Goal: Task Accomplishment & Management: Complete application form

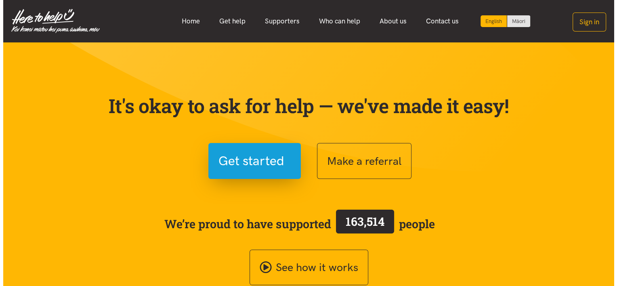
scroll to position [16, 0]
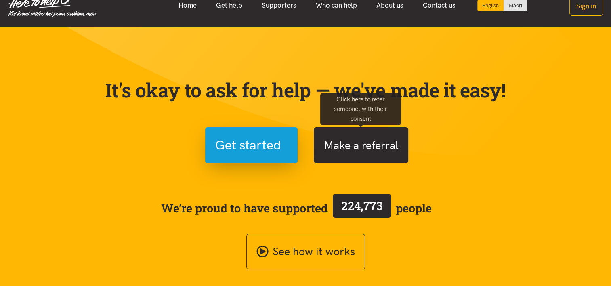
click at [352, 144] on button "Make a referral" at bounding box center [361, 145] width 95 height 36
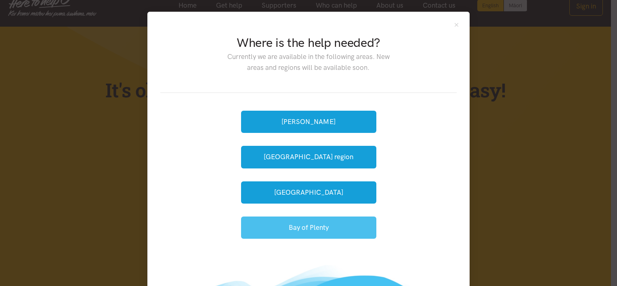
click at [299, 225] on button "Bay of Plenty" at bounding box center [308, 228] width 135 height 22
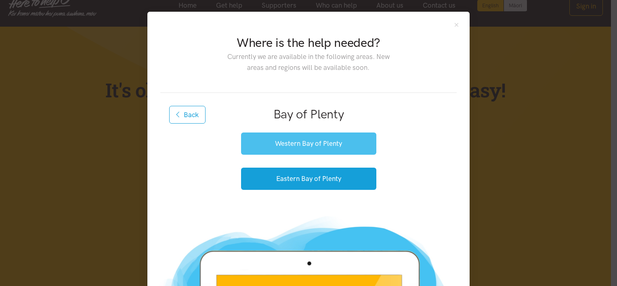
click at [317, 142] on button "Western Bay of Plenty" at bounding box center [308, 144] width 135 height 22
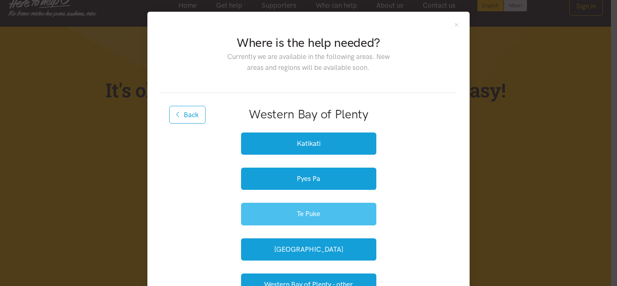
click at [323, 206] on button "Te Puke" at bounding box center [308, 214] width 135 height 22
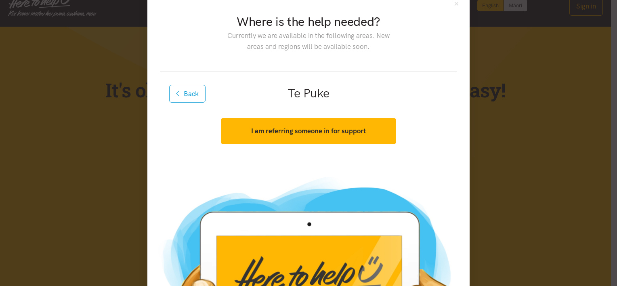
scroll to position [96, 0]
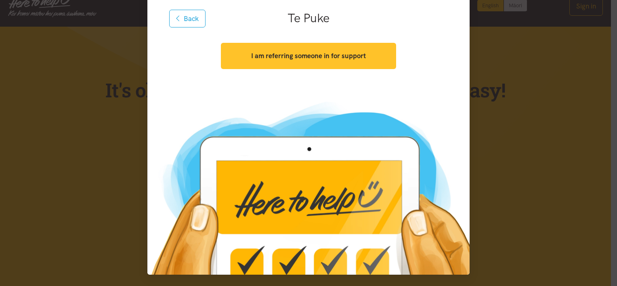
click at [346, 63] on button "I am referring someone in for support" at bounding box center [308, 56] width 175 height 26
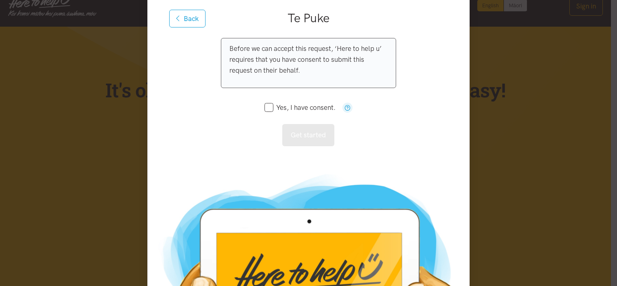
click at [265, 104] on input "Yes, I have consent." at bounding box center [300, 107] width 71 height 7
checkbox input "true"
click at [297, 133] on button "Get started" at bounding box center [308, 135] width 52 height 22
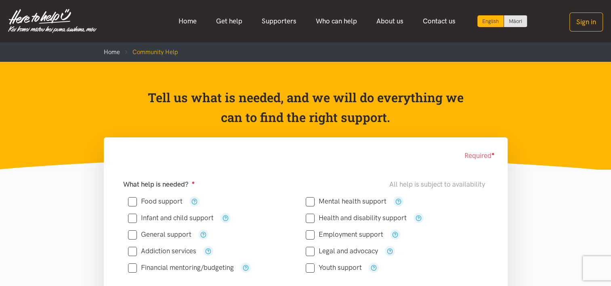
scroll to position [39, 0]
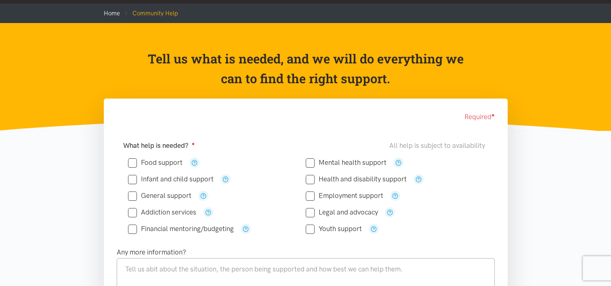
click at [137, 160] on input "Food support" at bounding box center [155, 162] width 55 height 7
checkbox input "true"
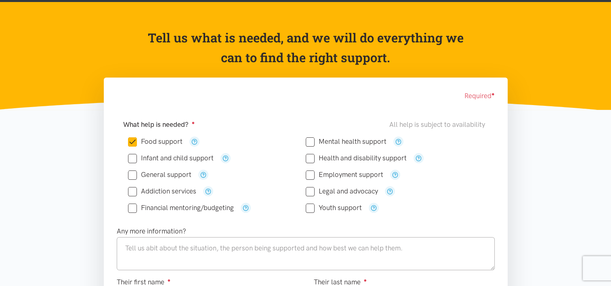
scroll to position [60, 0]
click at [135, 208] on input "Financial mentoring/budgeting" at bounding box center [181, 207] width 106 height 7
checkbox input "true"
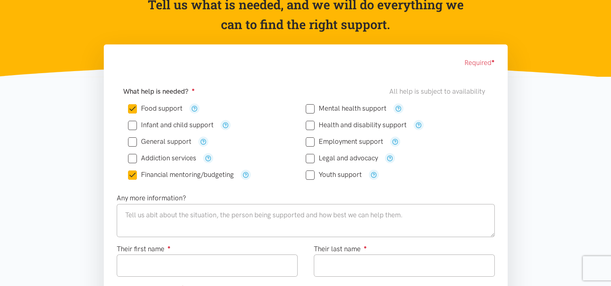
scroll to position [93, 0]
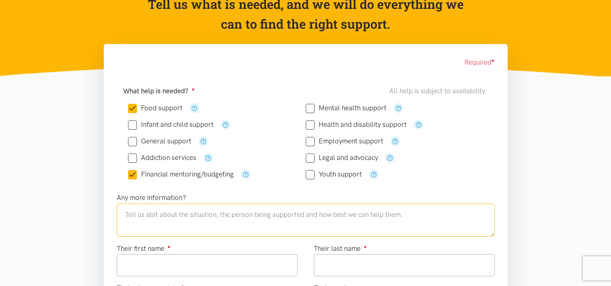
click at [134, 208] on textarea at bounding box center [306, 220] width 378 height 33
type textarea "K"
type textarea "C"
click at [412, 217] on textarea "Te Kehu is currently in between a suspended JS benefit and his first pay at his…" at bounding box center [306, 220] width 378 height 33
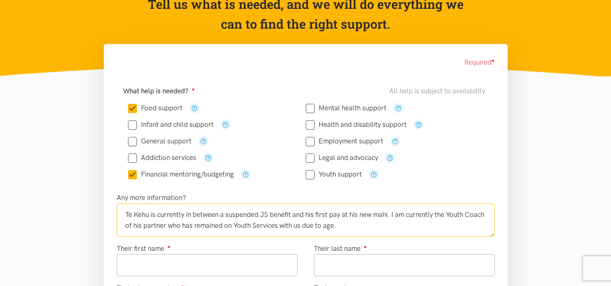
click at [412, 217] on textarea "Te Kehu is currently in between a suspended JS benefit and his first pay at his…" at bounding box center [306, 220] width 378 height 33
click at [368, 222] on textarea "Te Kehu is currently in between a suspended JS benefit and his first pay at his…" at bounding box center [306, 220] width 378 height 33
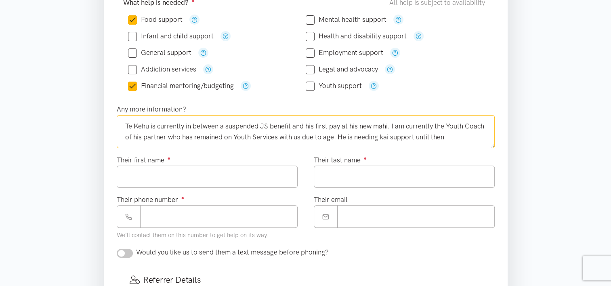
scroll to position [208, 0]
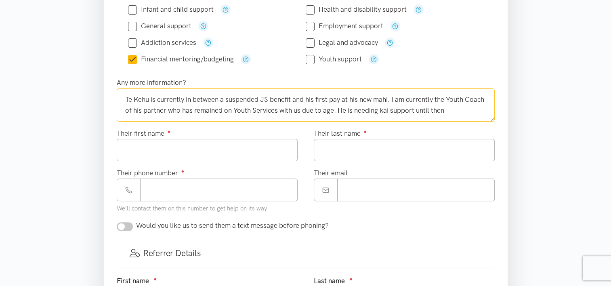
type textarea "Te Kehu is currently in between a suspended JS benefit and his first pay at his…"
click at [197, 133] on div "Their first name ●" at bounding box center [207, 144] width 181 height 33
click at [168, 142] on input "Their first name ●" at bounding box center [207, 150] width 181 height 22
type input "*******"
click at [364, 140] on input "Their last name ●" at bounding box center [404, 150] width 181 height 22
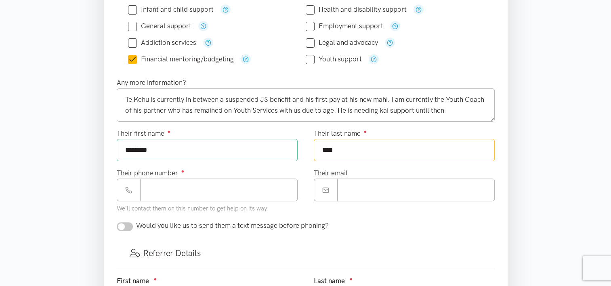
type input "****"
click at [243, 185] on input "Their phone number ●" at bounding box center [219, 190] width 158 height 22
click at [368, 183] on input "Their email" at bounding box center [416, 190] width 158 height 22
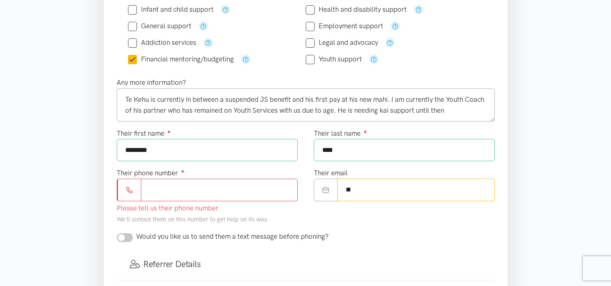
type input "**********"
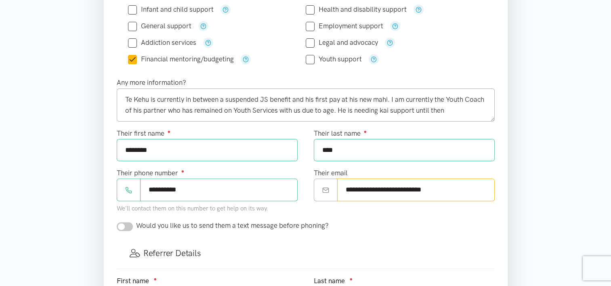
scroll to position [247, 0]
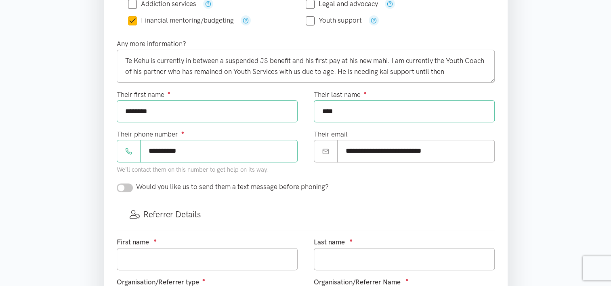
click at [130, 189] on input "checkbox" at bounding box center [125, 187] width 16 height 9
checkbox input "true"
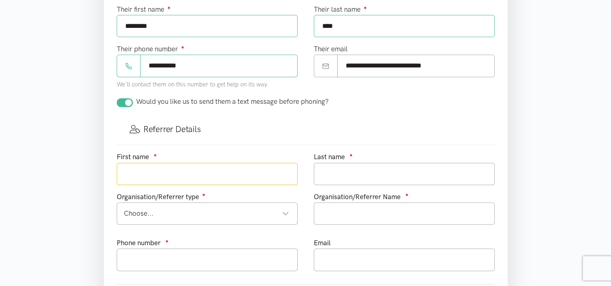
click at [173, 175] on input "text" at bounding box center [207, 174] width 181 height 22
type input "Jasmine"
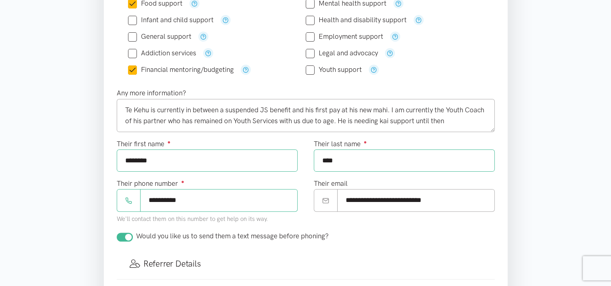
scroll to position [197, 0]
type input "Haami"
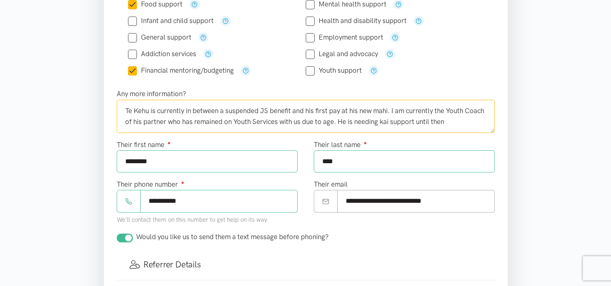
click at [475, 120] on textarea "Te Kehu is currently in between a suspended JS benefit and his first pay at his…" at bounding box center [306, 116] width 378 height 33
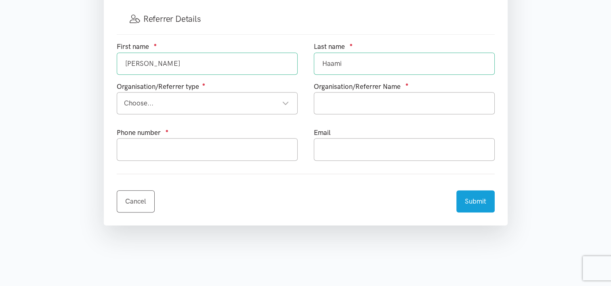
scroll to position [443, 0]
click at [229, 103] on div "Choose..." at bounding box center [206, 103] width 165 height 11
type textarea "Te Kehu is currently in between a suspended JS benefit and his first pay at his…"
click at [375, 103] on input "text" at bounding box center [404, 103] width 181 height 22
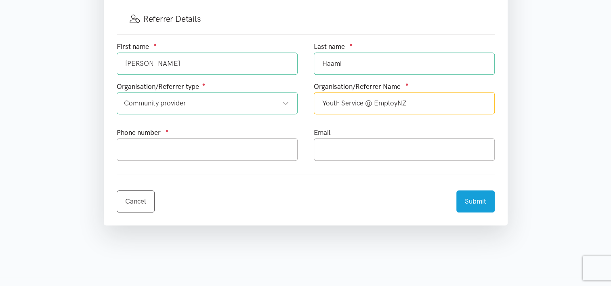
type input "Youth Service @ EmployNZ"
click at [212, 146] on input "text" at bounding box center [207, 149] width 181 height 22
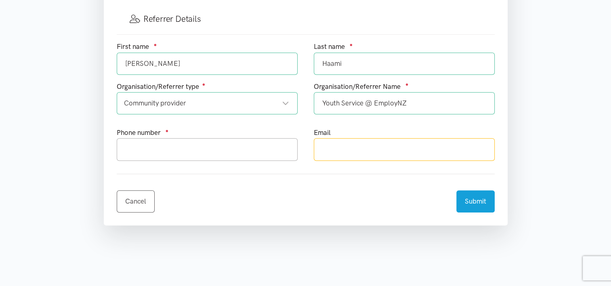
click at [357, 147] on input "text" at bounding box center [404, 149] width 181 height 22
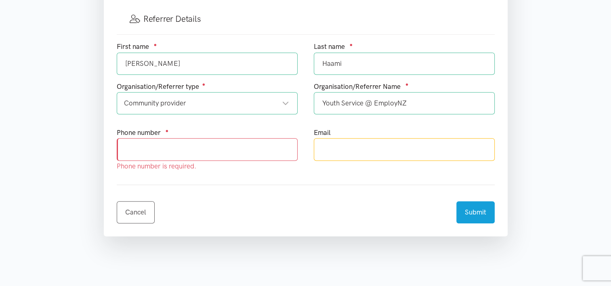
type input "jasmine.haami@employnz.co.nz"
click at [136, 150] on input "text" at bounding box center [207, 149] width 181 height 22
type input "0272634579"
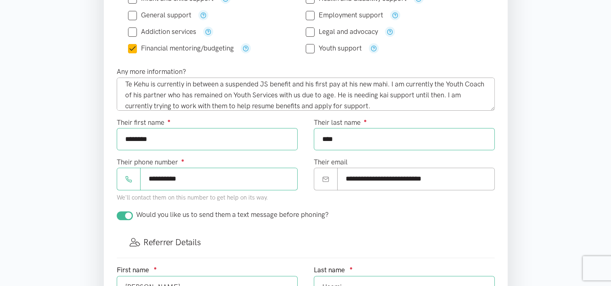
scroll to position [4, 0]
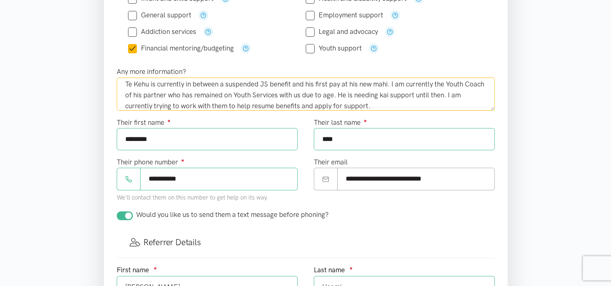
click at [408, 83] on textarea "Te Kehu is currently in between a suspended JS benefit and his first pay at his…" at bounding box center [306, 94] width 378 height 33
click at [219, 92] on textarea "Te Kehu is currently in between a suspended JS benefit and his first pay at his…" at bounding box center [306, 94] width 378 height 33
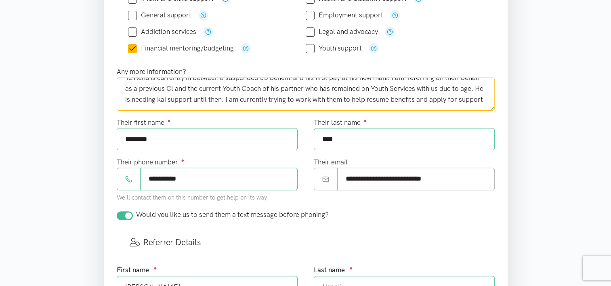
scroll to position [11, 0]
click at [142, 98] on textarea "Te Kehu is currently in between a suspended JS benefit and his first pay at his…" at bounding box center [306, 94] width 378 height 33
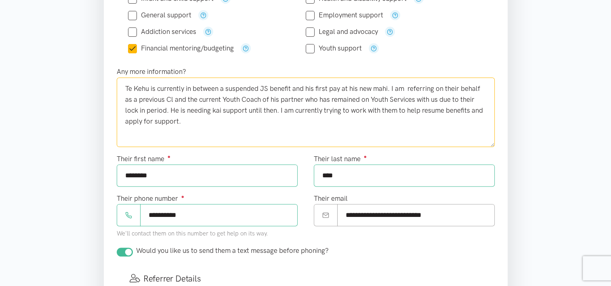
scroll to position [0, 0]
drag, startPoint x: 491, startPoint y: 107, endPoint x: 493, endPoint y: 151, distance: 44.1
click at [493, 147] on textarea "Te Kehu is currently in between a suspended JS benefit and his first pay at his…" at bounding box center [306, 112] width 378 height 69
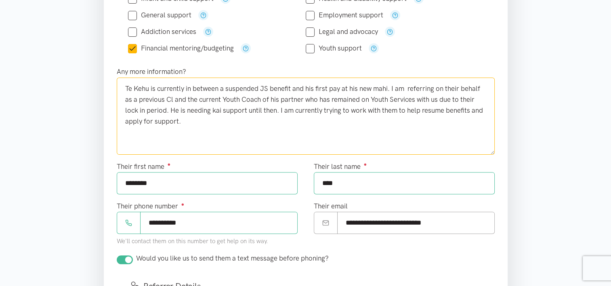
drag, startPoint x: 278, startPoint y: 109, endPoint x: 171, endPoint y: 110, distance: 106.7
click at [171, 110] on textarea "Te Kehu is currently in between a suspended JS benefit and his first pay at his…" at bounding box center [306, 116] width 378 height 77
click at [451, 111] on textarea "Te Kehu is currently in between a suspended JS benefit and his first pay at his…" at bounding box center [306, 116] width 378 height 77
click at [171, 122] on textarea "Te Kehu is currently in between a suspended JS benefit and his first pay at his…" at bounding box center [306, 116] width 378 height 77
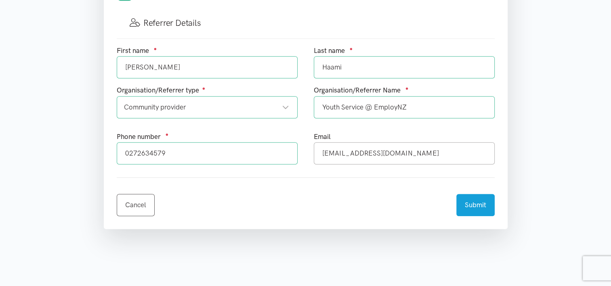
scroll to position [486, 0]
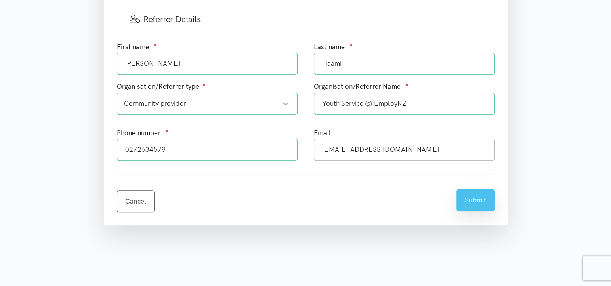
type textarea "Te Kehu is currently in between a suspended JS benefit and his first pay at his…"
click at [480, 207] on button "Submit" at bounding box center [475, 200] width 38 height 22
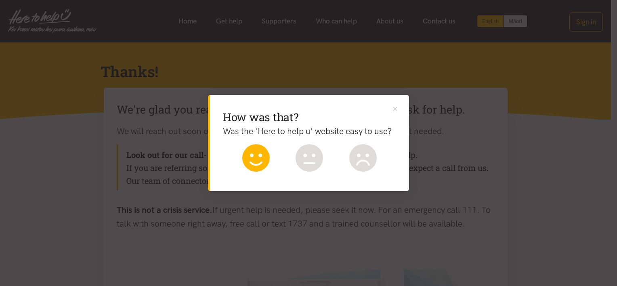
click at [261, 164] on icon at bounding box center [255, 157] width 27 height 27
